Goal: Information Seeking & Learning: Learn about a topic

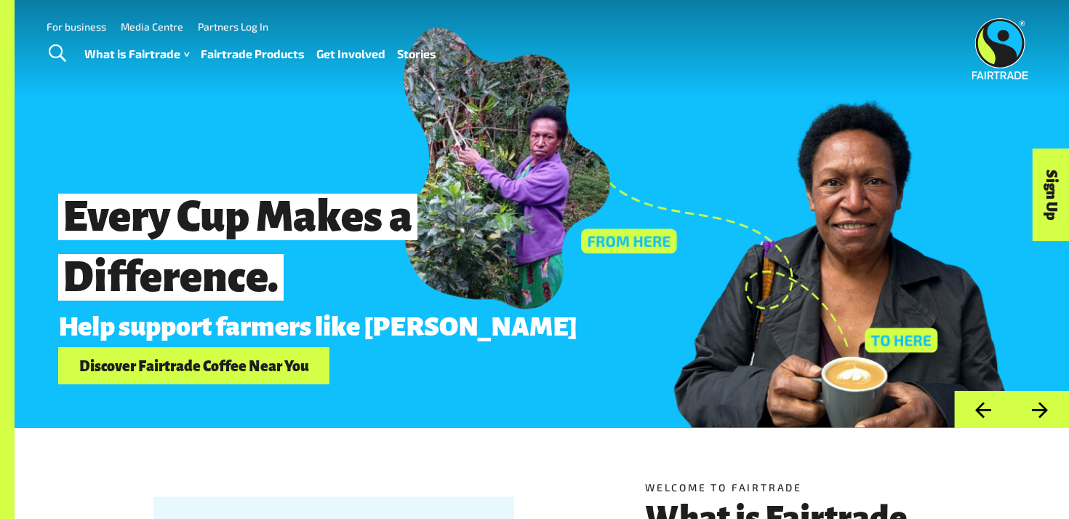
click at [223, 49] on link "Fairtrade Products" at bounding box center [253, 54] width 104 height 21
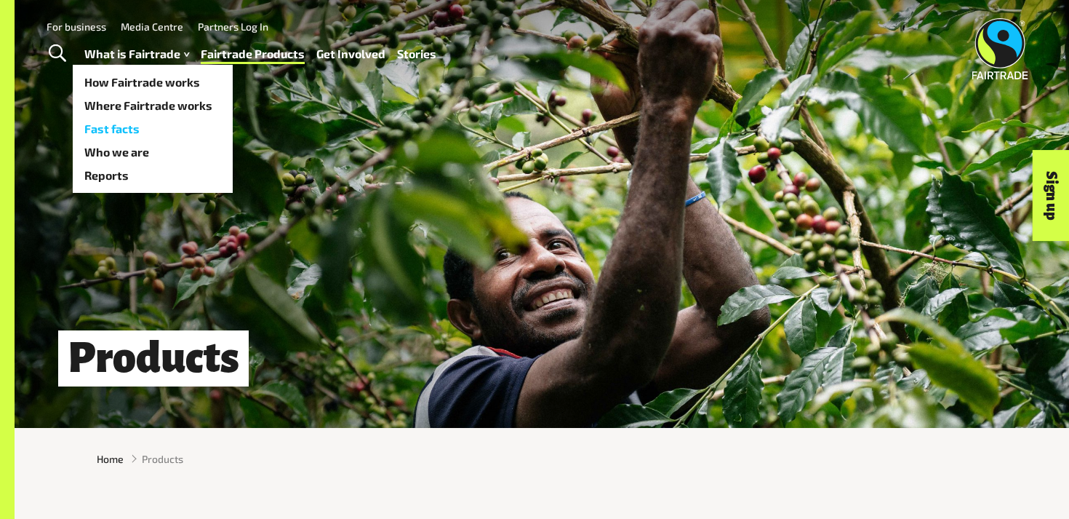
click at [162, 128] on link "Fast facts" at bounding box center [153, 128] width 160 height 23
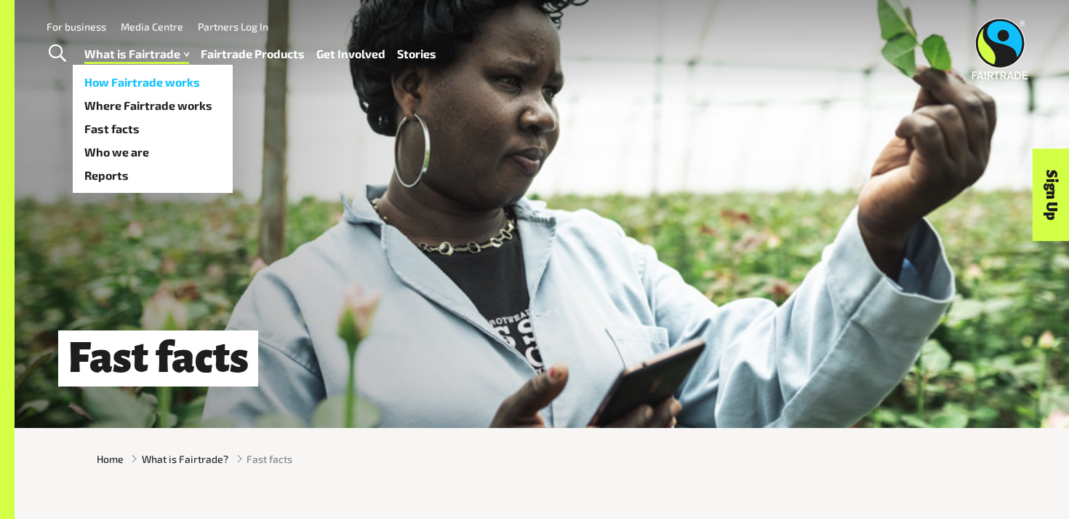
click at [161, 84] on link "How Fairtrade works" at bounding box center [153, 82] width 160 height 23
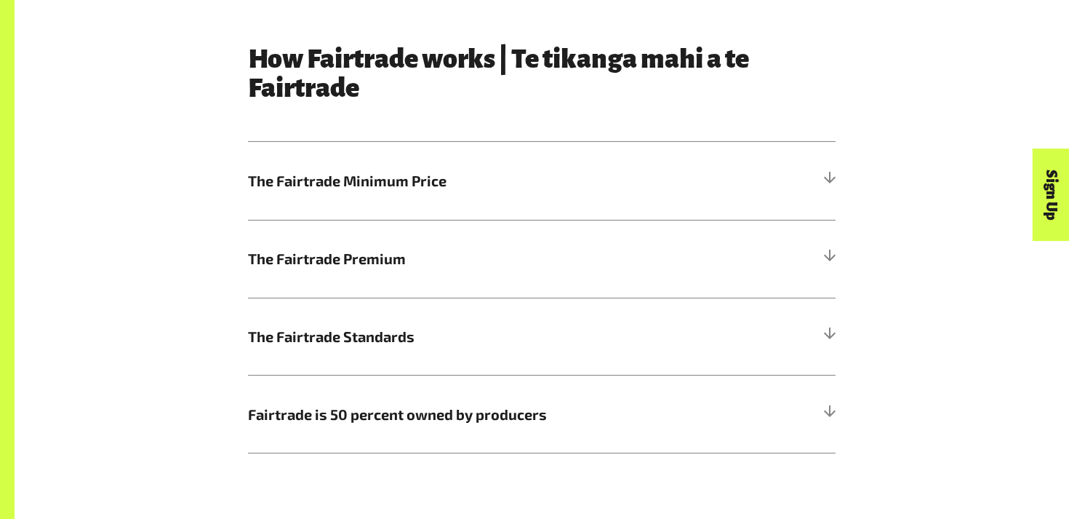
scroll to position [781, 0]
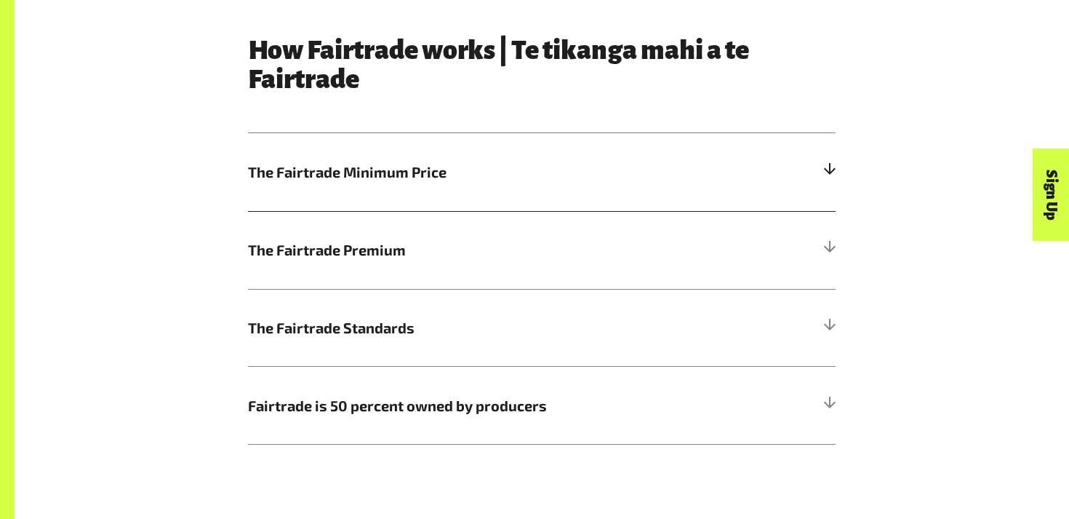
click at [425, 178] on span "The Fairtrade Minimum Price" at bounding box center [468, 172] width 441 height 22
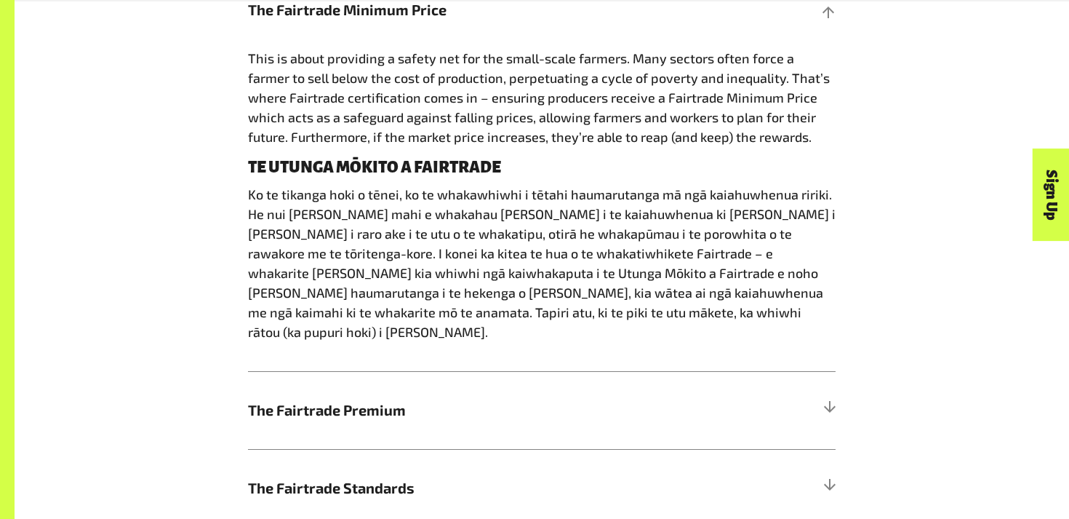
scroll to position [944, 0]
click at [828, 402] on div at bounding box center [829, 408] width 13 height 13
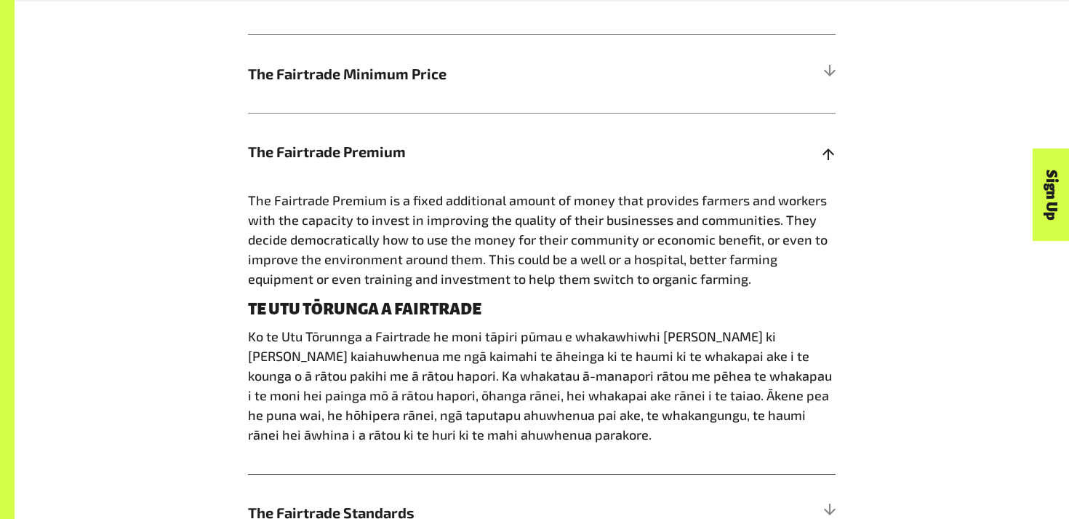
scroll to position [883, 0]
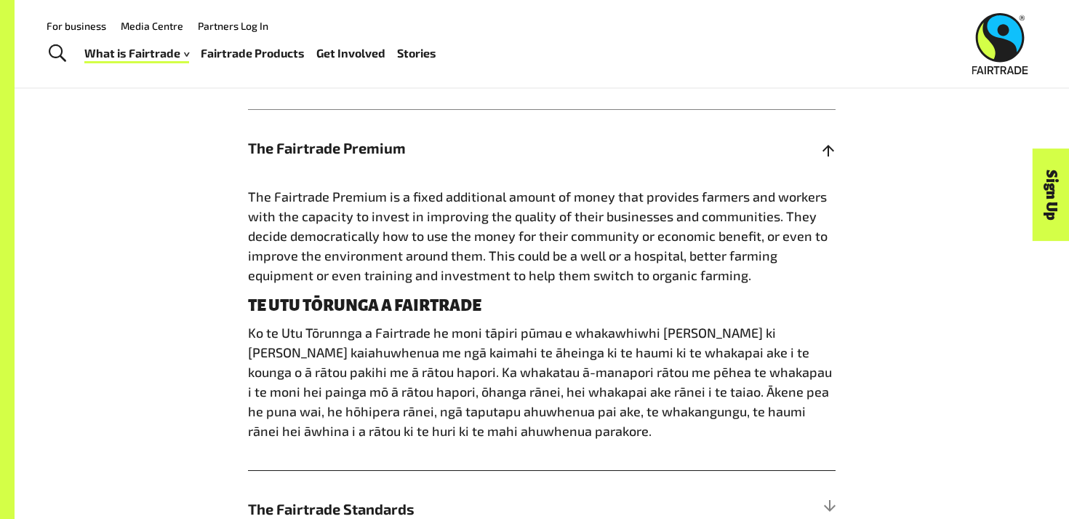
click at [431, 212] on span "The Fairtrade Premium is a fixed additional amount of money that provides farme…" at bounding box center [538, 235] width 580 height 95
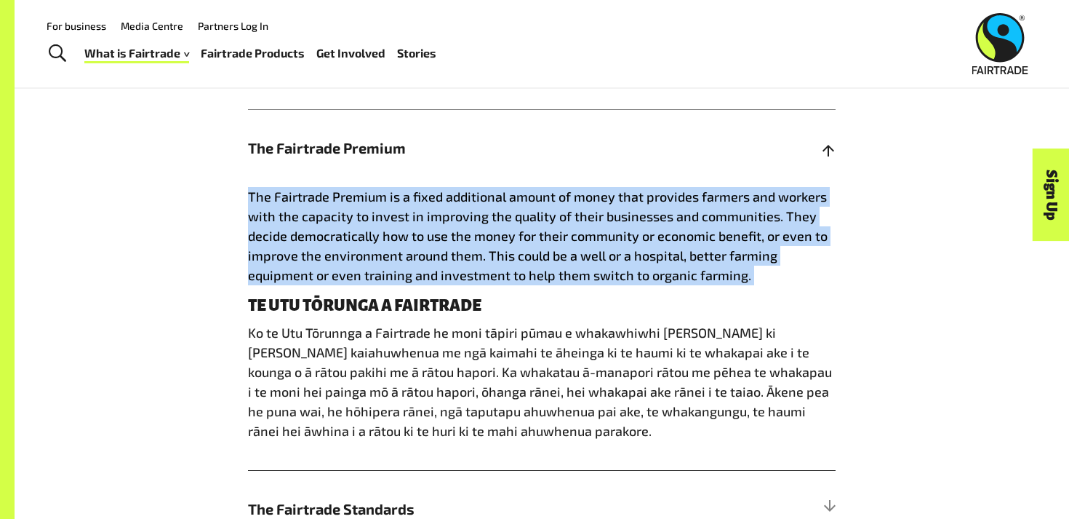
click at [431, 212] on span "The Fairtrade Premium is a fixed additional amount of money that provides farme…" at bounding box center [538, 235] width 580 height 95
copy div "The Fairtrade Premium is a fixed additional amount of money that provides farme…"
click at [431, 212] on span "The Fairtrade Premium is a fixed additional amount of money that provides farme…" at bounding box center [538, 235] width 580 height 95
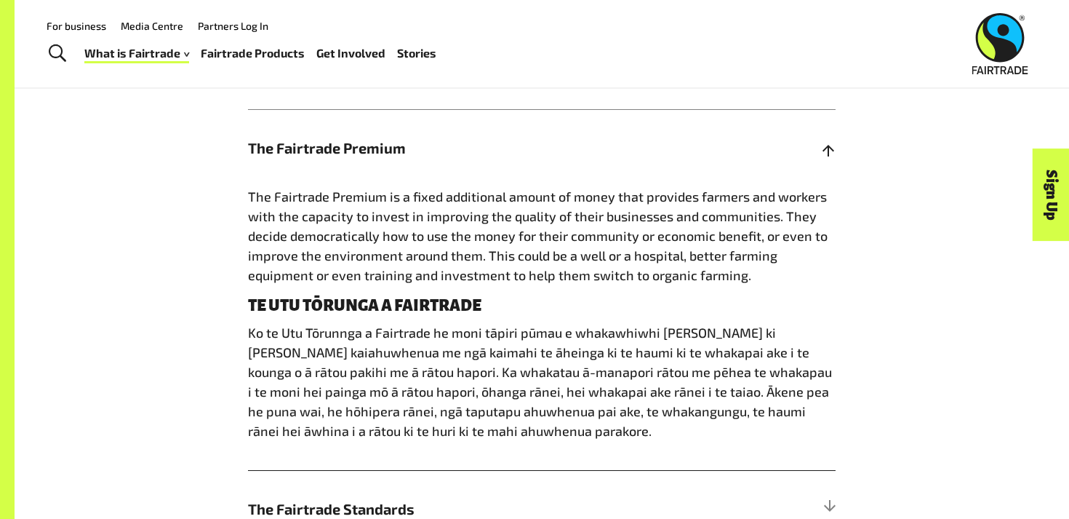
click at [348, 228] on span "The Fairtrade Premium is a fixed additional amount of money that provides farme…" at bounding box center [538, 235] width 580 height 95
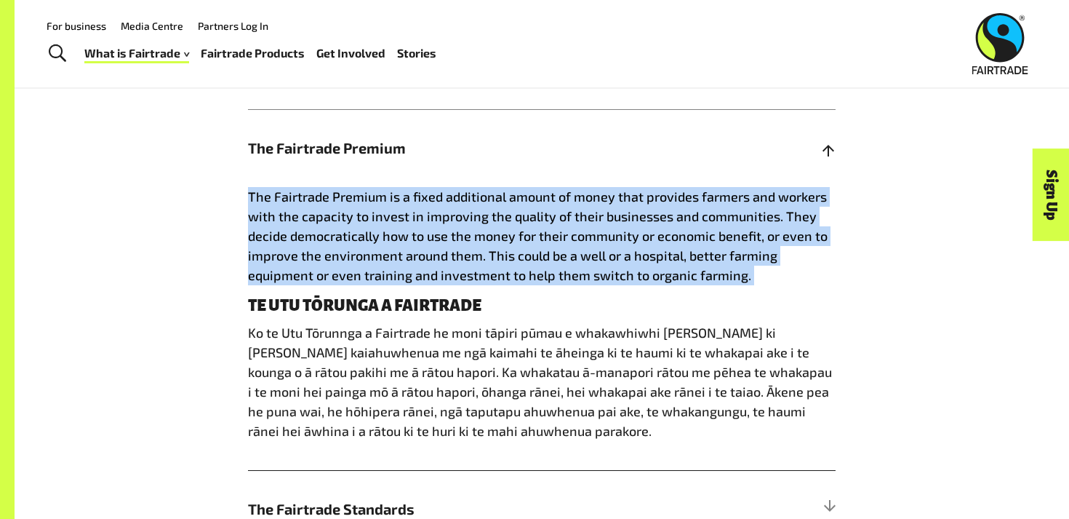
click at [348, 228] on span "The Fairtrade Premium is a fixed additional amount of money that provides farme…" at bounding box center [538, 235] width 580 height 95
copy div "The Fairtrade Premium is a fixed additional amount of money that provides farme…"
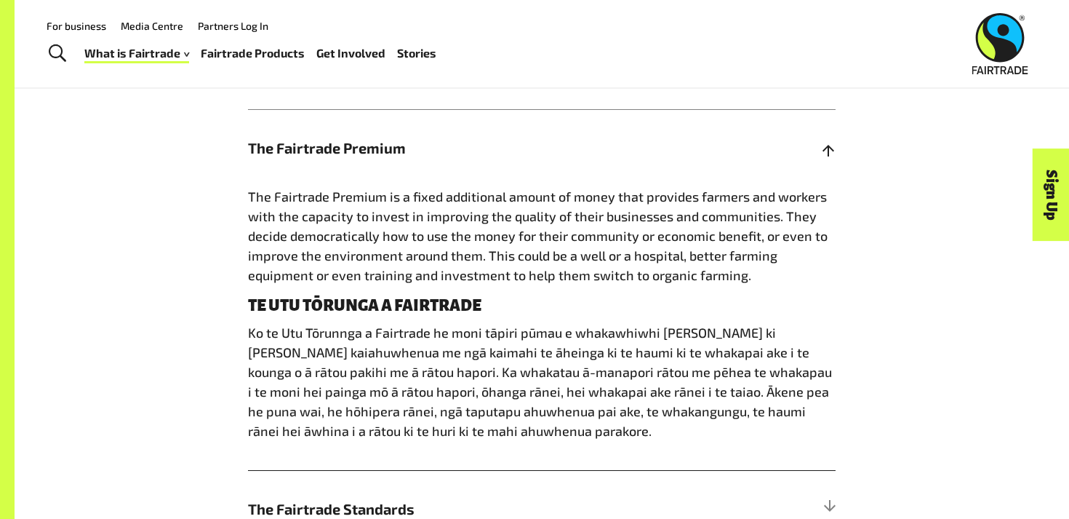
click at [478, 364] on p "Ko te Utu Tōrunnga a Fairtrade he moni tāpiri pūmau e whakawhiwhi ana ki ngā ka…" at bounding box center [542, 382] width 588 height 118
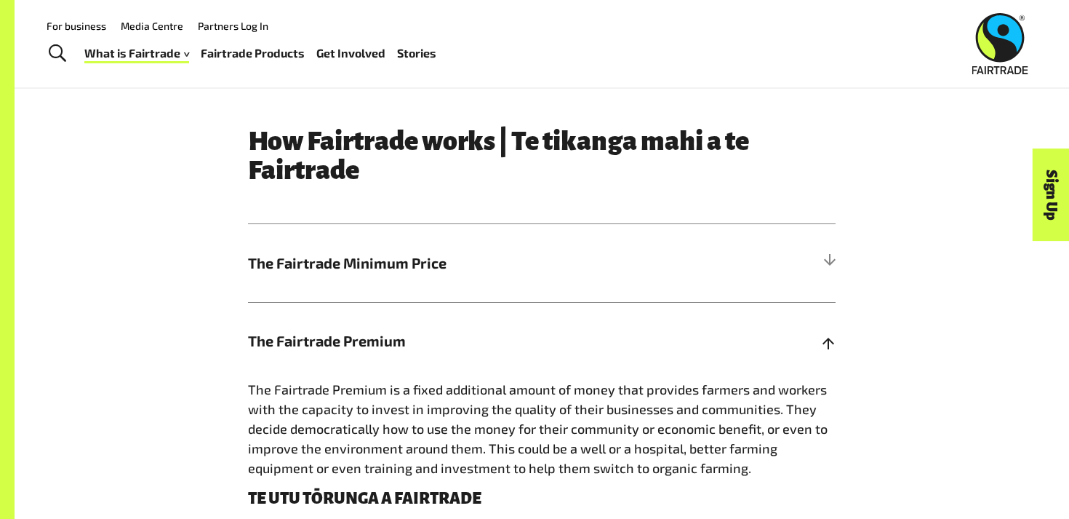
scroll to position [674, 0]
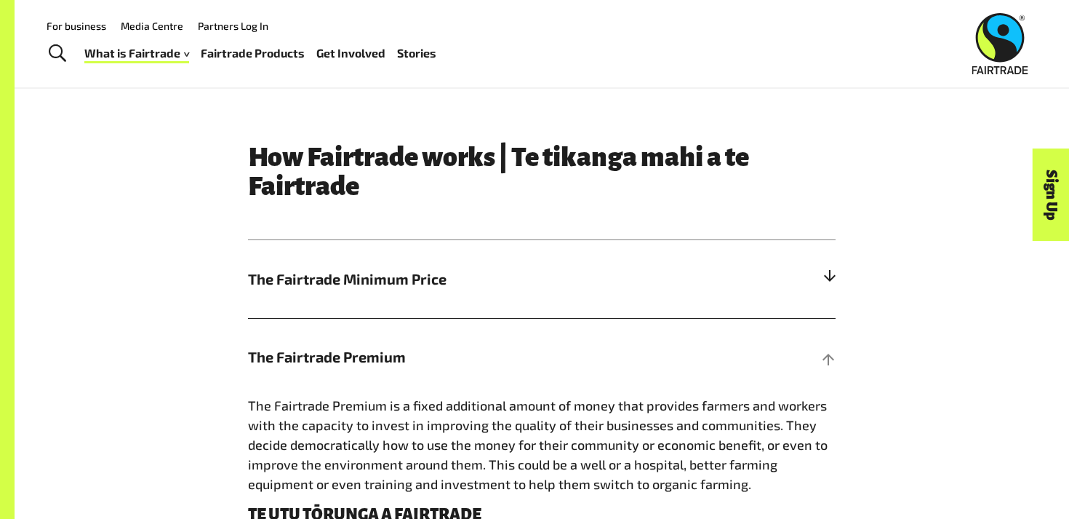
click at [481, 285] on span "The Fairtrade Minimum Price" at bounding box center [468, 279] width 441 height 22
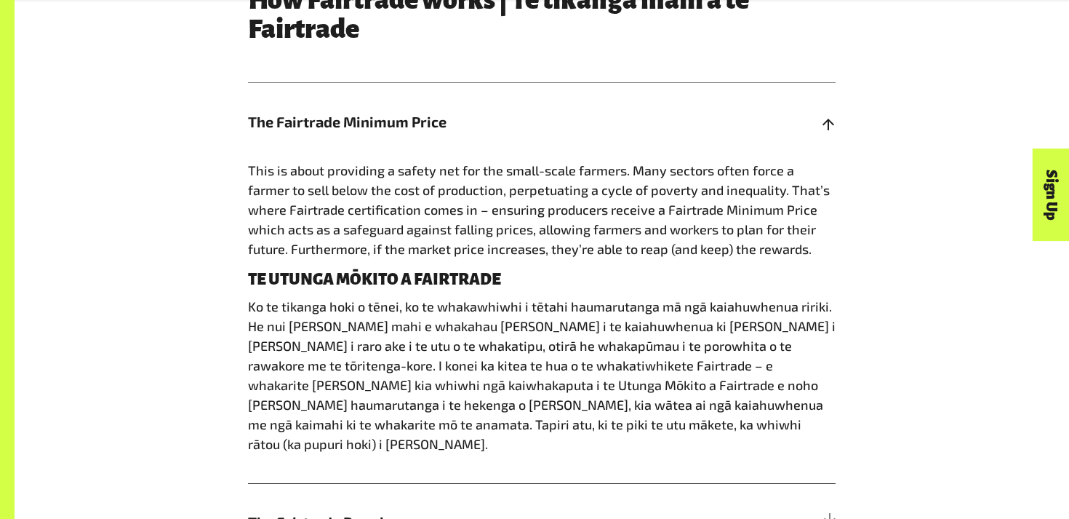
scroll to position [853, 0]
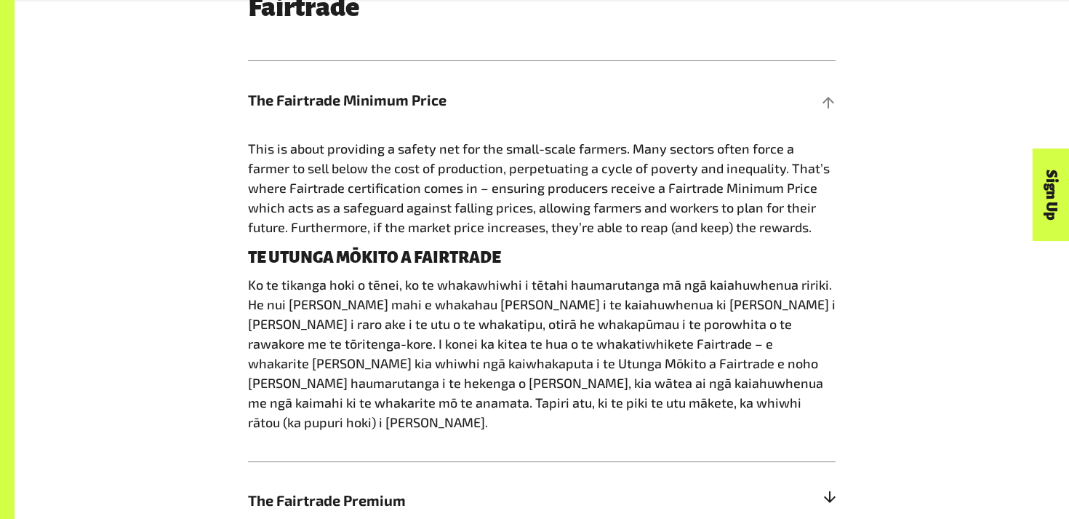
click at [521, 489] on span "The Fairtrade Premium" at bounding box center [468, 500] width 441 height 22
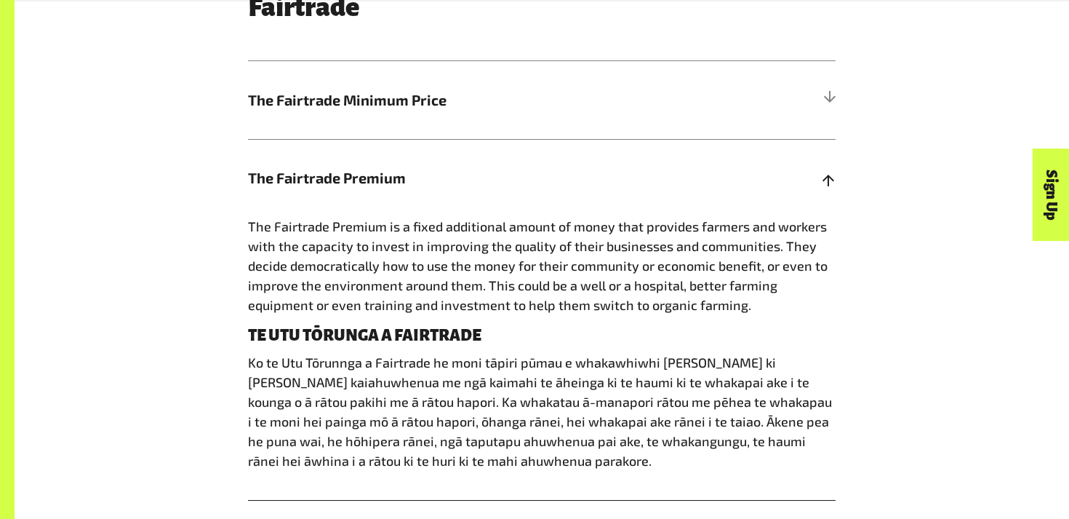
click at [385, 230] on span "The Fairtrade Premium is a fixed additional amount of money that provides farme…" at bounding box center [538, 265] width 580 height 95
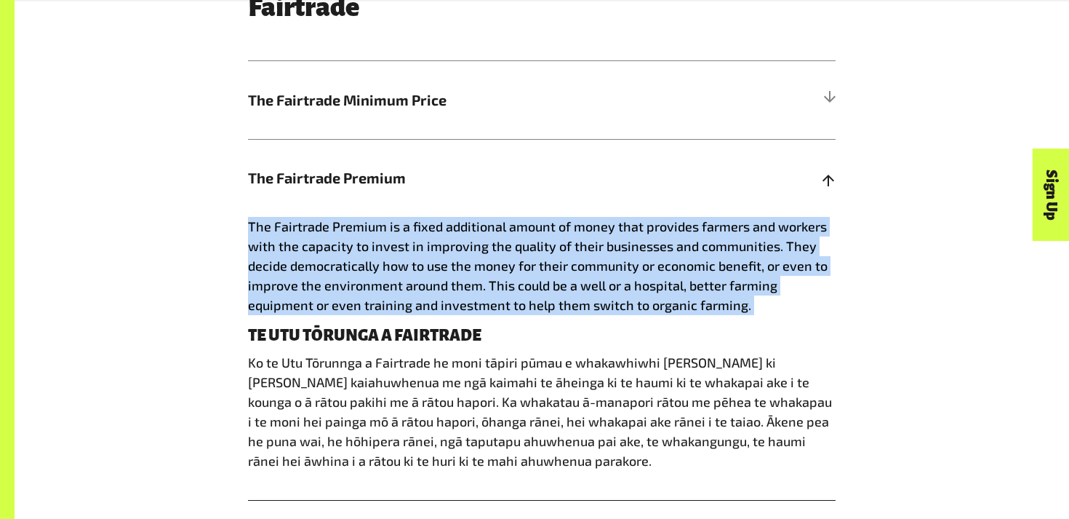
click at [385, 230] on span "The Fairtrade Premium is a fixed additional amount of money that provides farme…" at bounding box center [538, 265] width 580 height 95
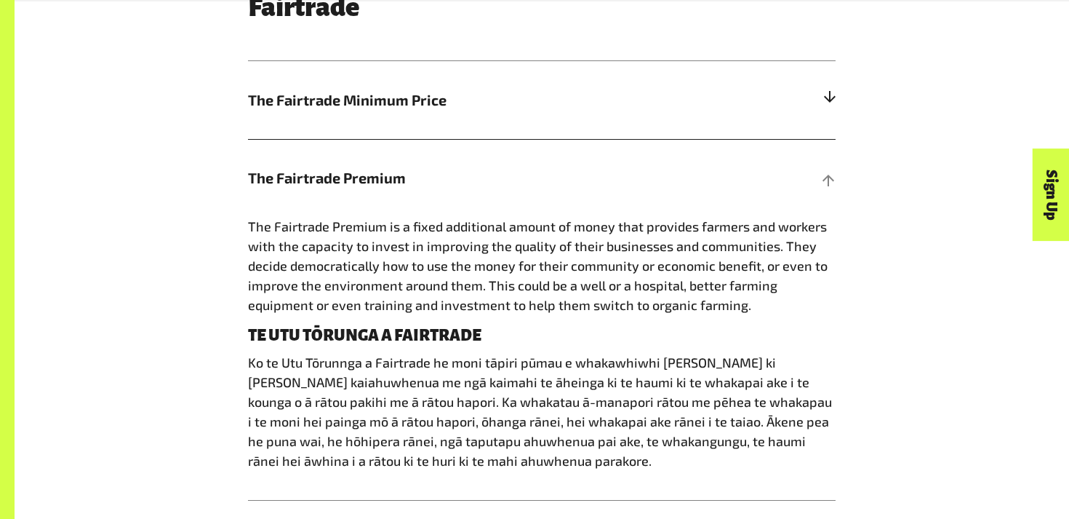
click at [416, 85] on h5 "The Fairtrade Minimum Price" at bounding box center [542, 100] width 588 height 78
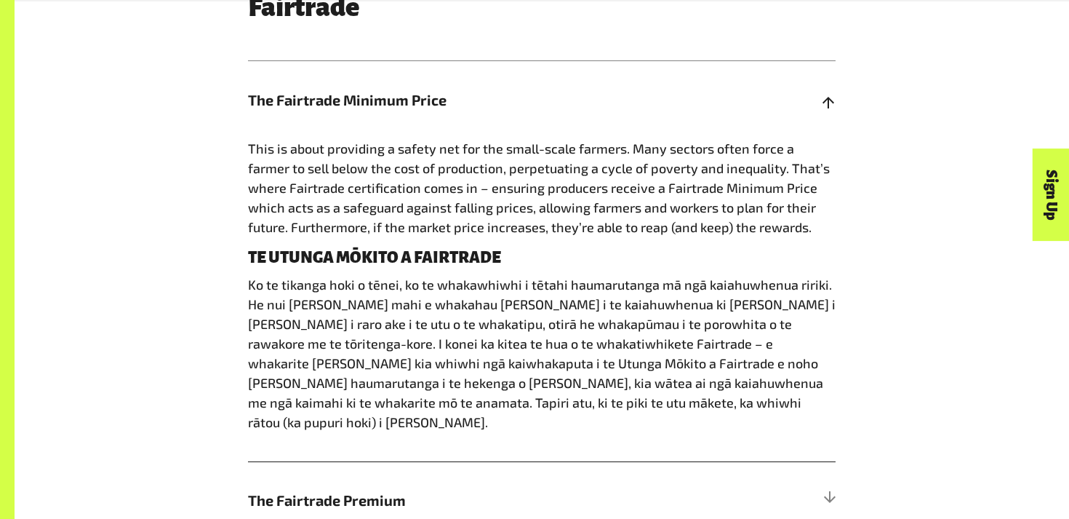
click at [380, 180] on span "This is about providing a safety net for the small-scale farmers. Many sectors …" at bounding box center [539, 187] width 582 height 95
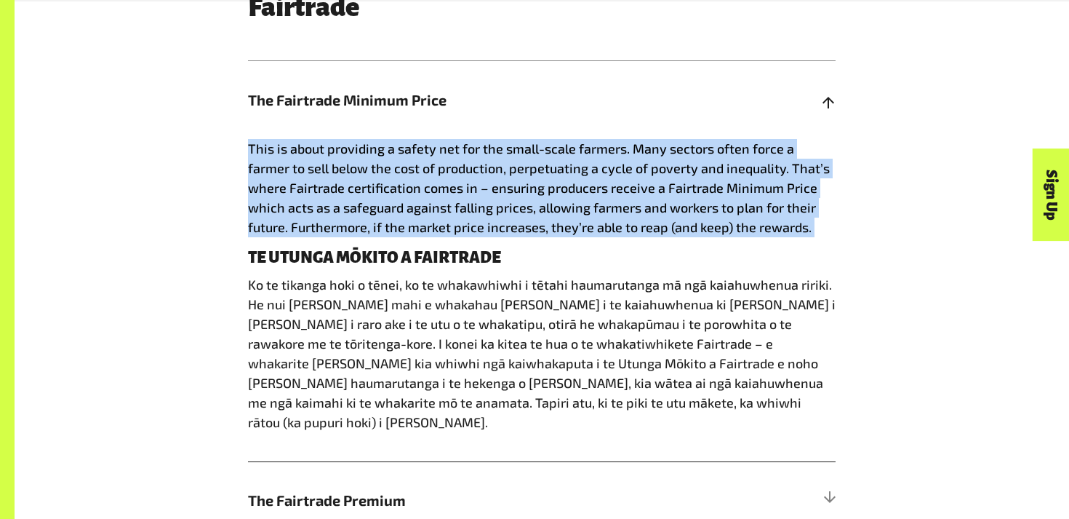
click at [380, 180] on span "This is about providing a safety net for the small-scale farmers. Many sectors …" at bounding box center [539, 187] width 582 height 95
copy div "This is about providing a safety net for the small-scale farmers. Many sectors …"
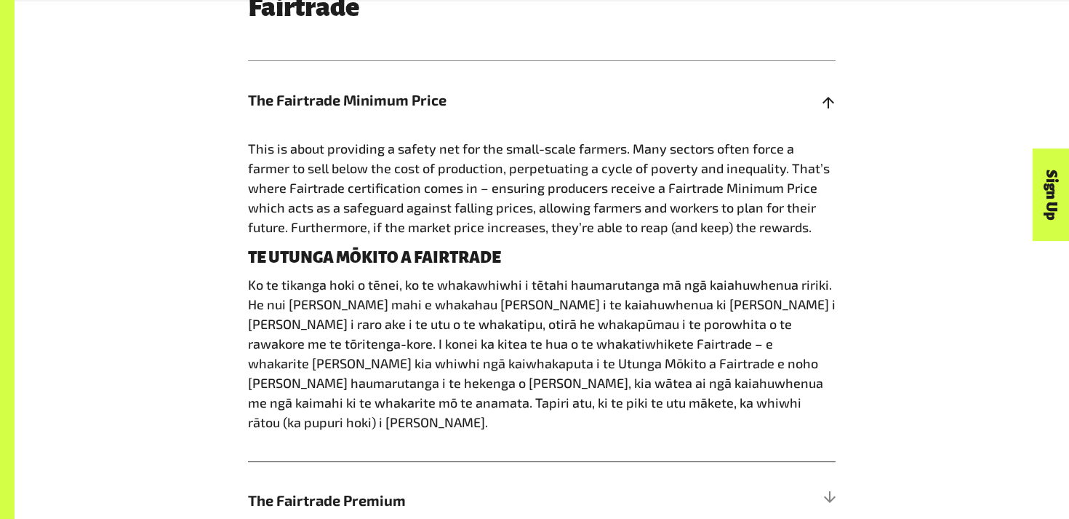
click at [564, 242] on div "This is about providing a safety net for the small-scale farmers. Many sectors …" at bounding box center [542, 300] width 588 height 322
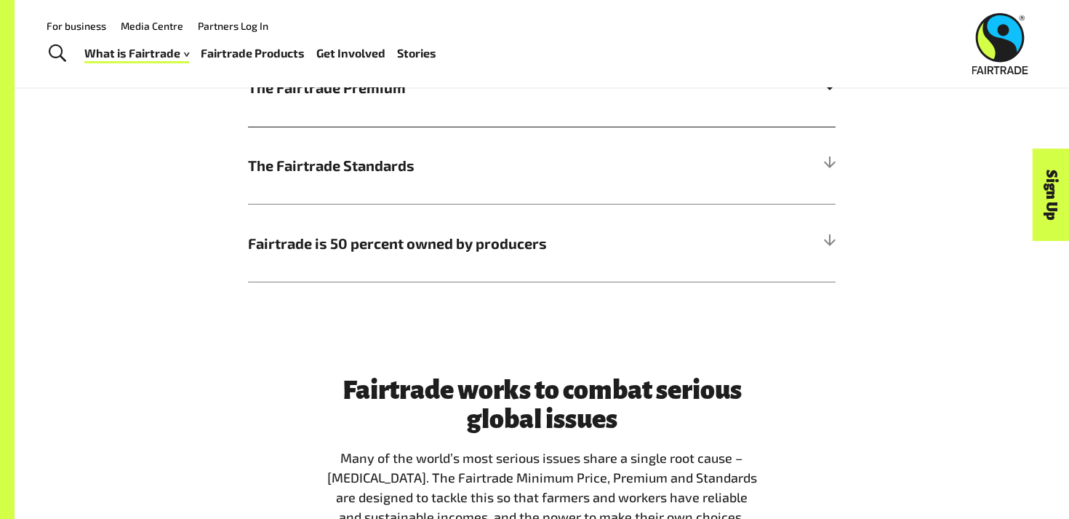
scroll to position [1260, 0]
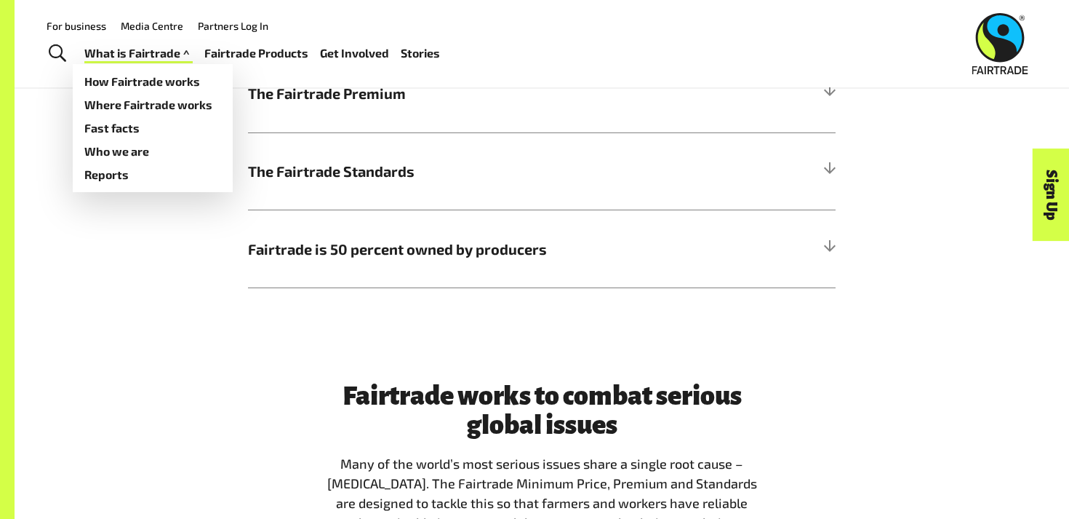
click at [151, 51] on link "What is Fairtrade" at bounding box center [138, 53] width 108 height 21
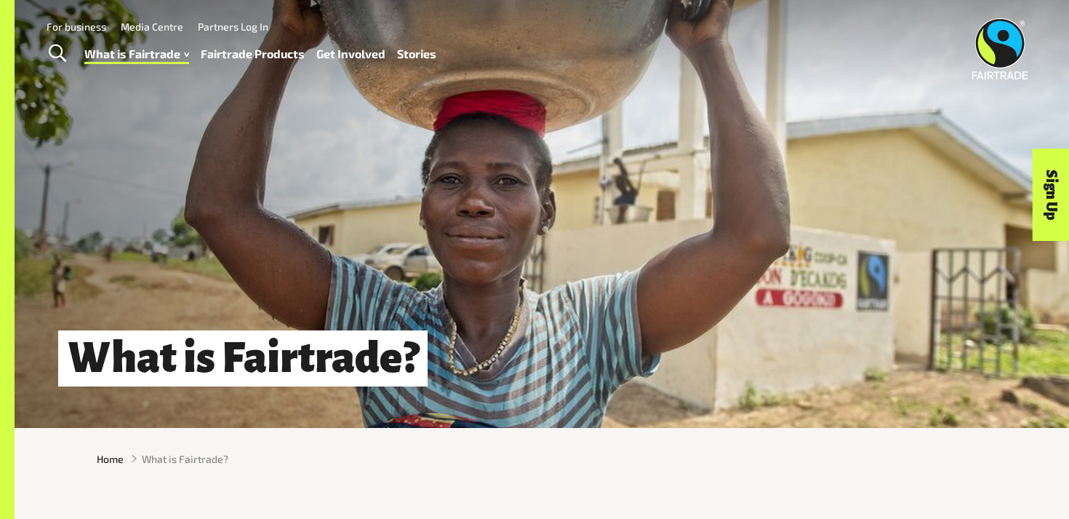
click at [211, 56] on link "Fairtrade Products" at bounding box center [253, 54] width 104 height 21
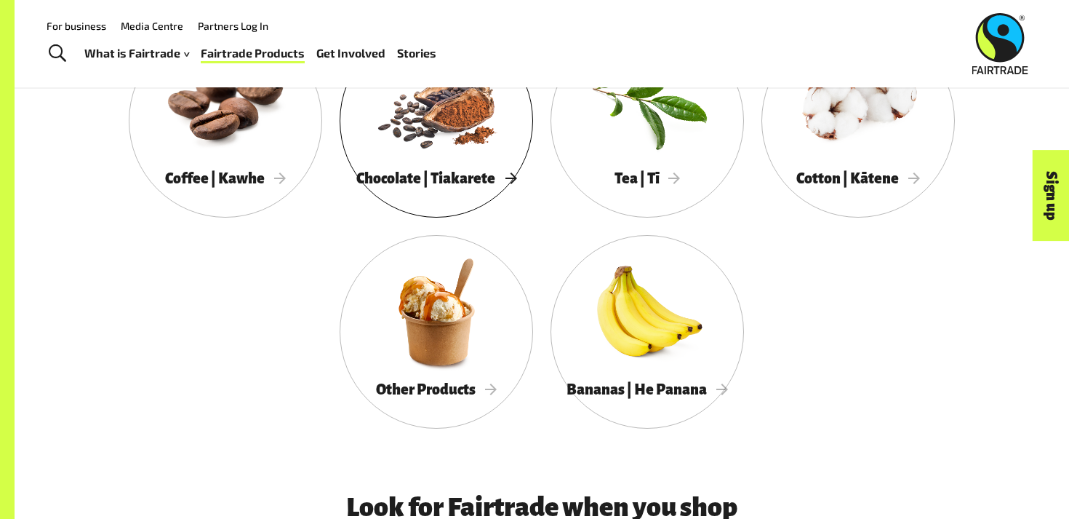
scroll to position [855, 0]
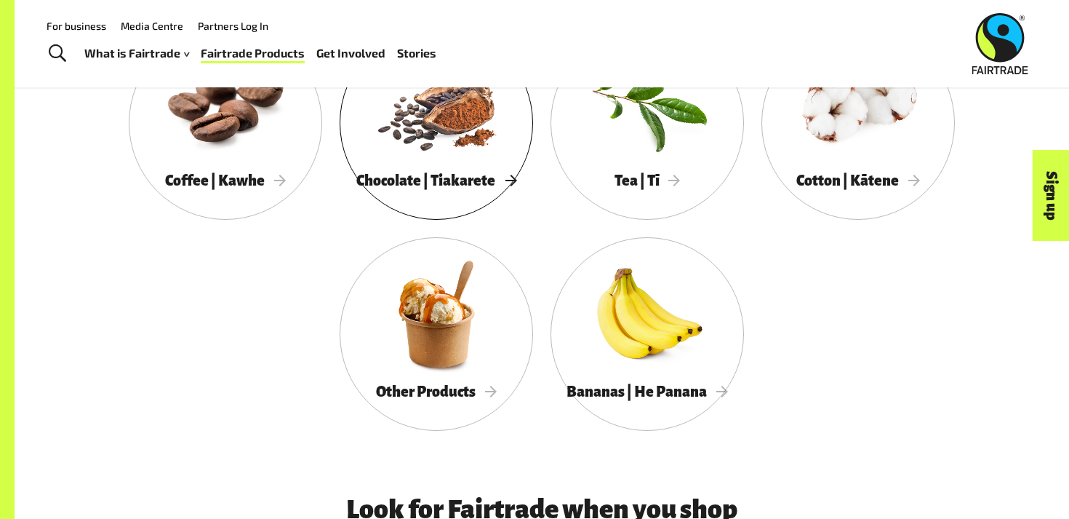
click at [449, 153] on div at bounding box center [436, 103] width 193 height 126
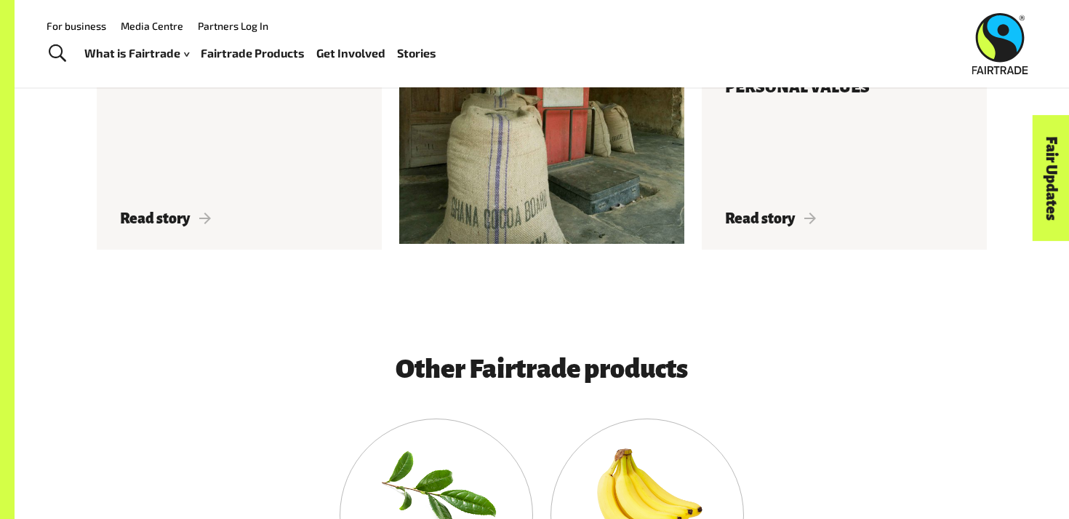
scroll to position [2914, 0]
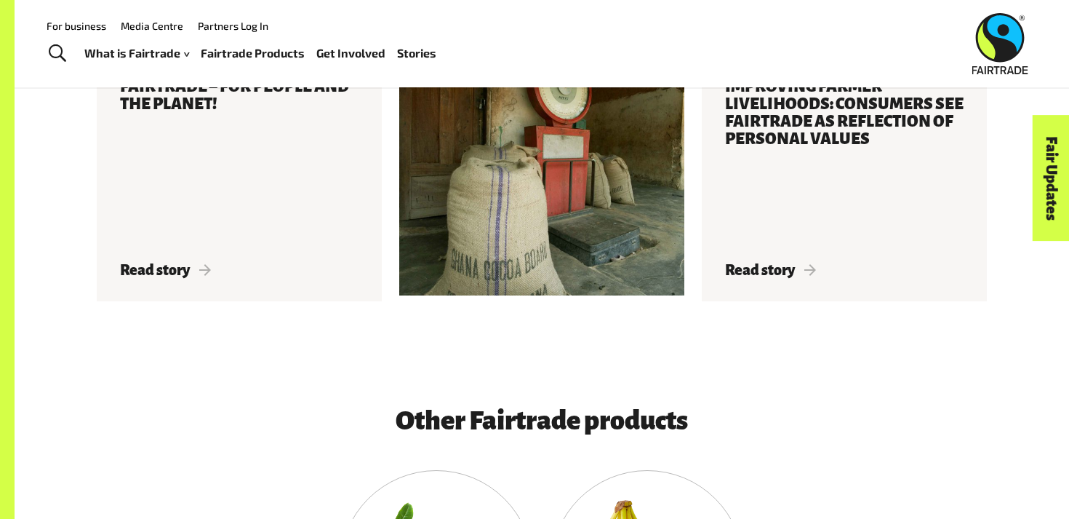
click at [157, 28] on link "Media Centre" at bounding box center [152, 26] width 63 height 12
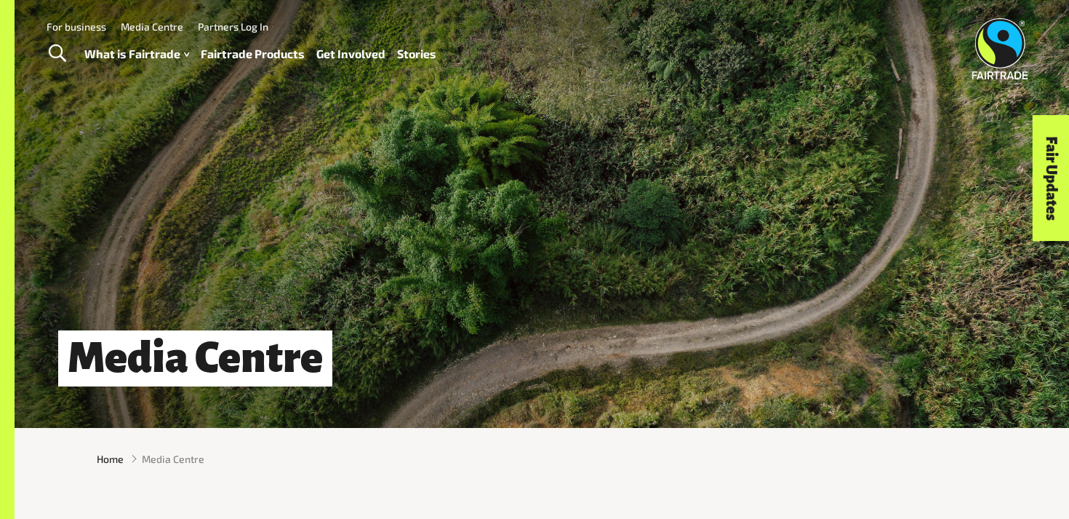
click at [230, 53] on link "Fairtrade Products" at bounding box center [253, 54] width 104 height 21
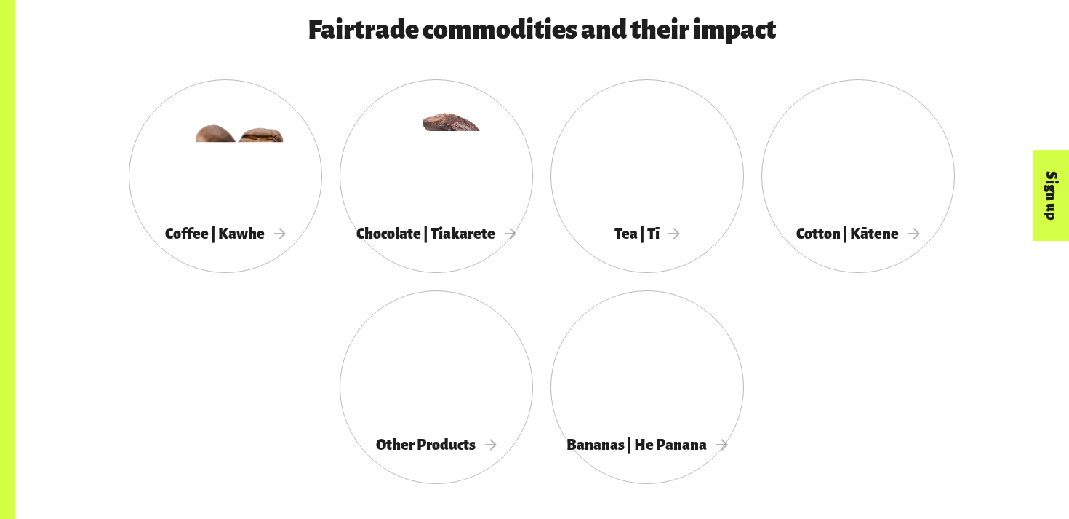
scroll to position [807, 0]
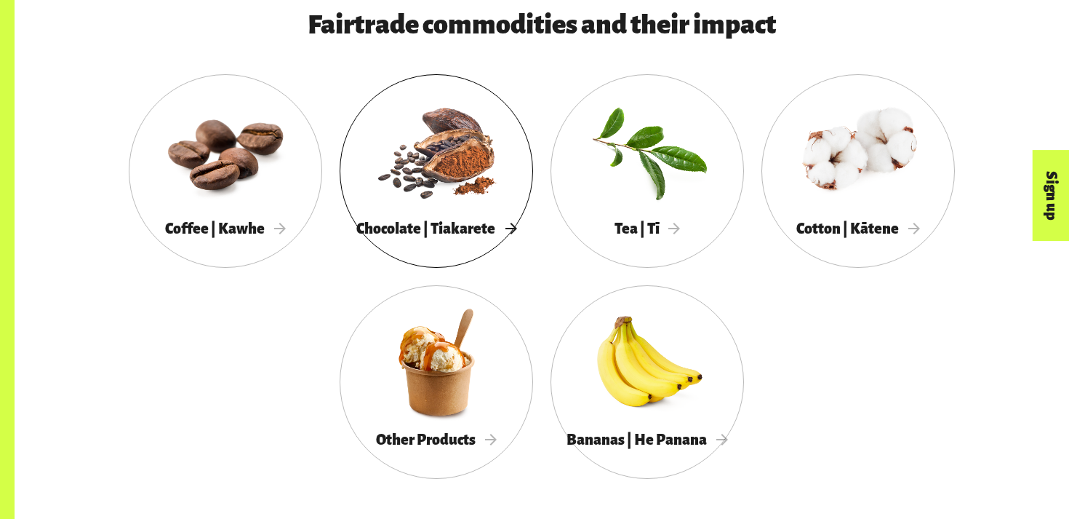
click at [452, 166] on div at bounding box center [436, 151] width 193 height 126
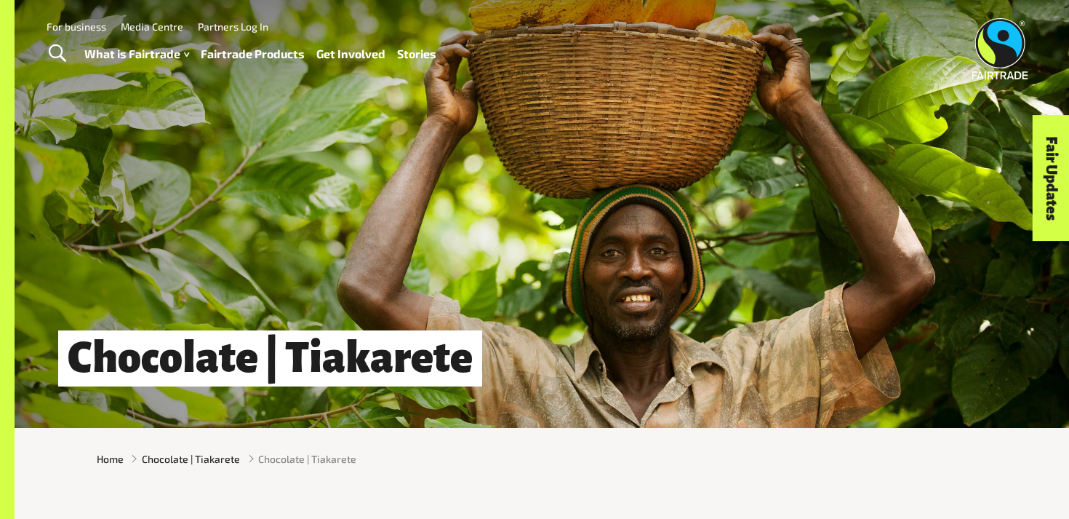
click at [1018, 66] on img at bounding box center [1000, 48] width 56 height 61
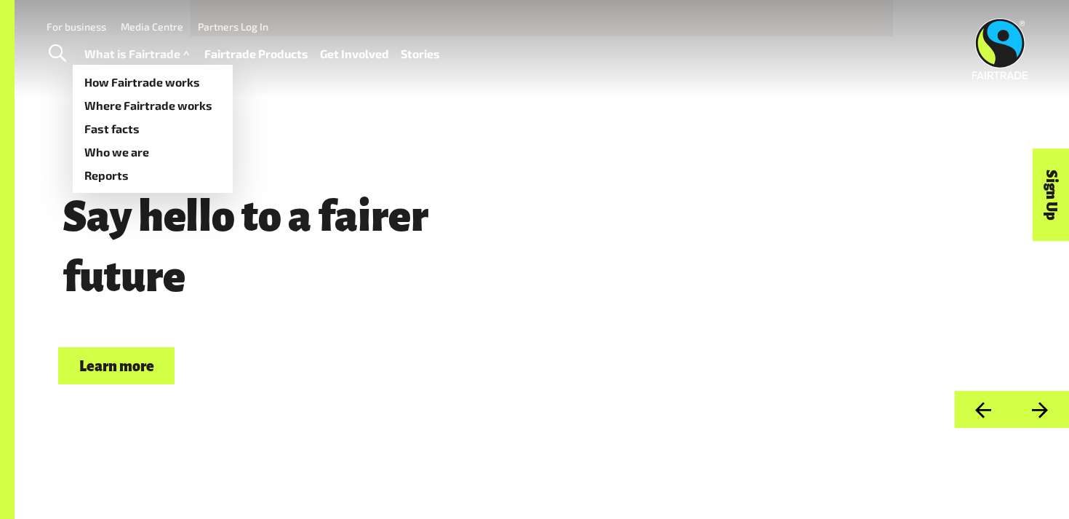
click at [169, 57] on link "What is Fairtrade" at bounding box center [138, 54] width 108 height 21
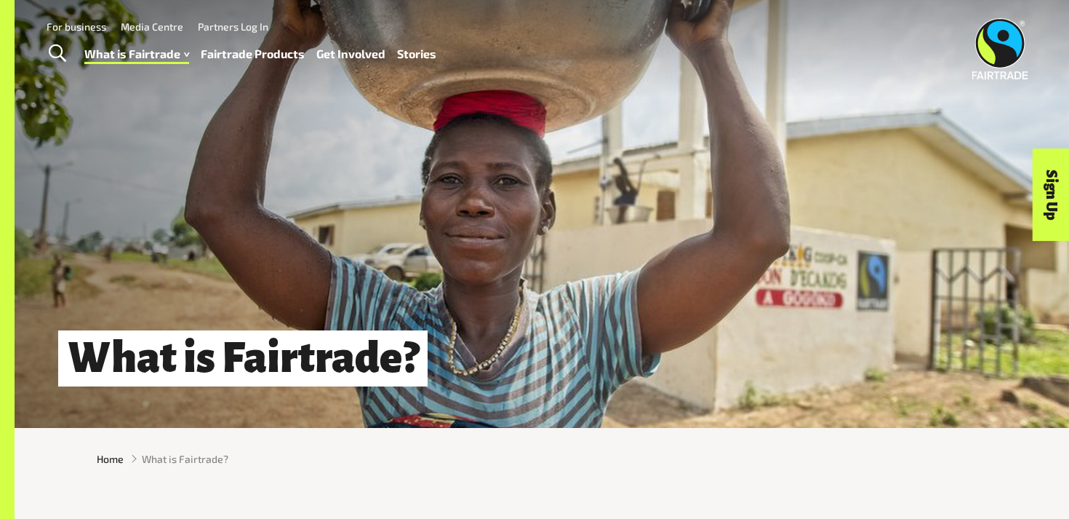
click at [161, 19] on li "Media Centre" at bounding box center [144, 26] width 77 height 20
click at [161, 30] on link "Media Centre" at bounding box center [152, 26] width 63 height 12
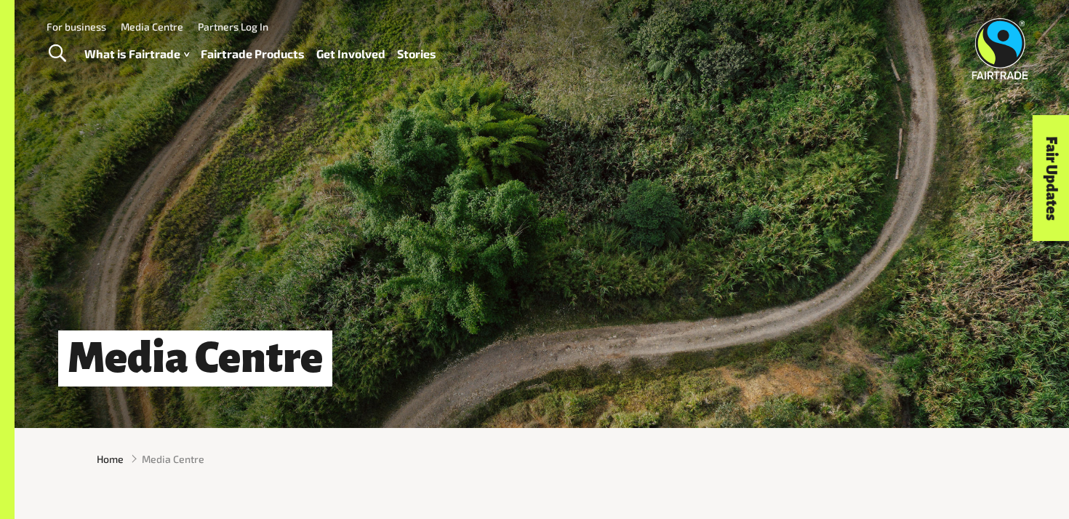
click at [220, 48] on link "Fairtrade Products" at bounding box center [253, 54] width 104 height 21
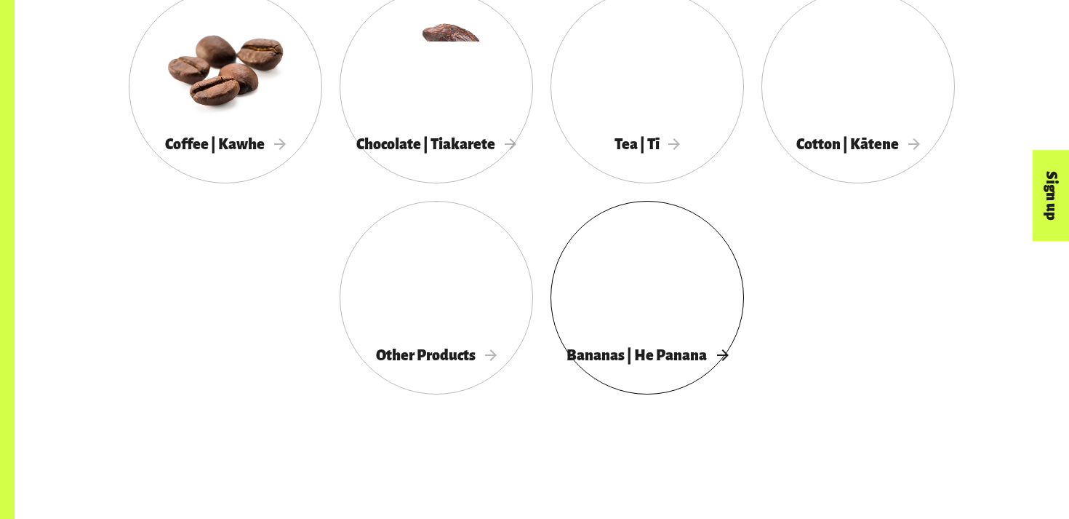
scroll to position [898, 0]
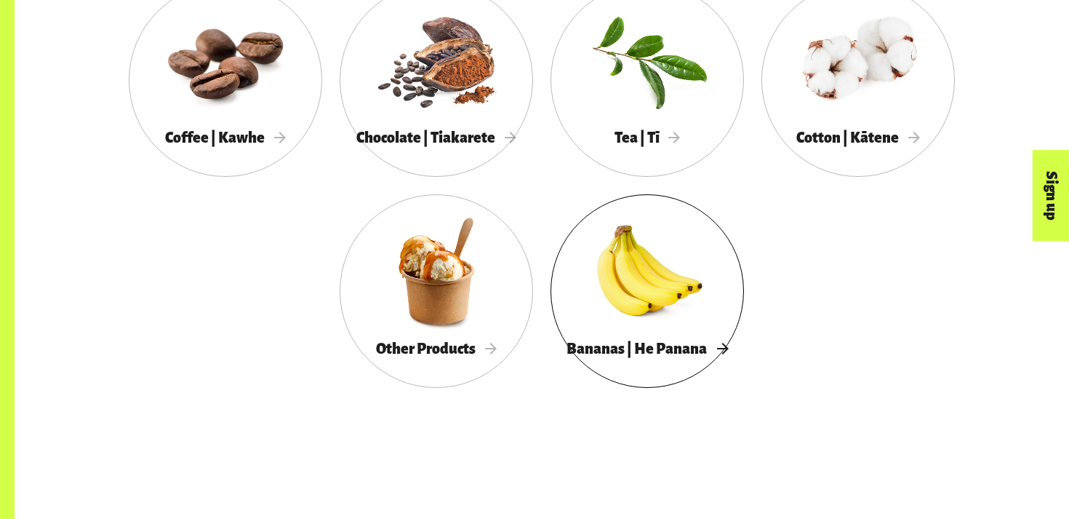
click at [663, 295] on div at bounding box center [647, 271] width 193 height 126
